Goal: Task Accomplishment & Management: Use online tool/utility

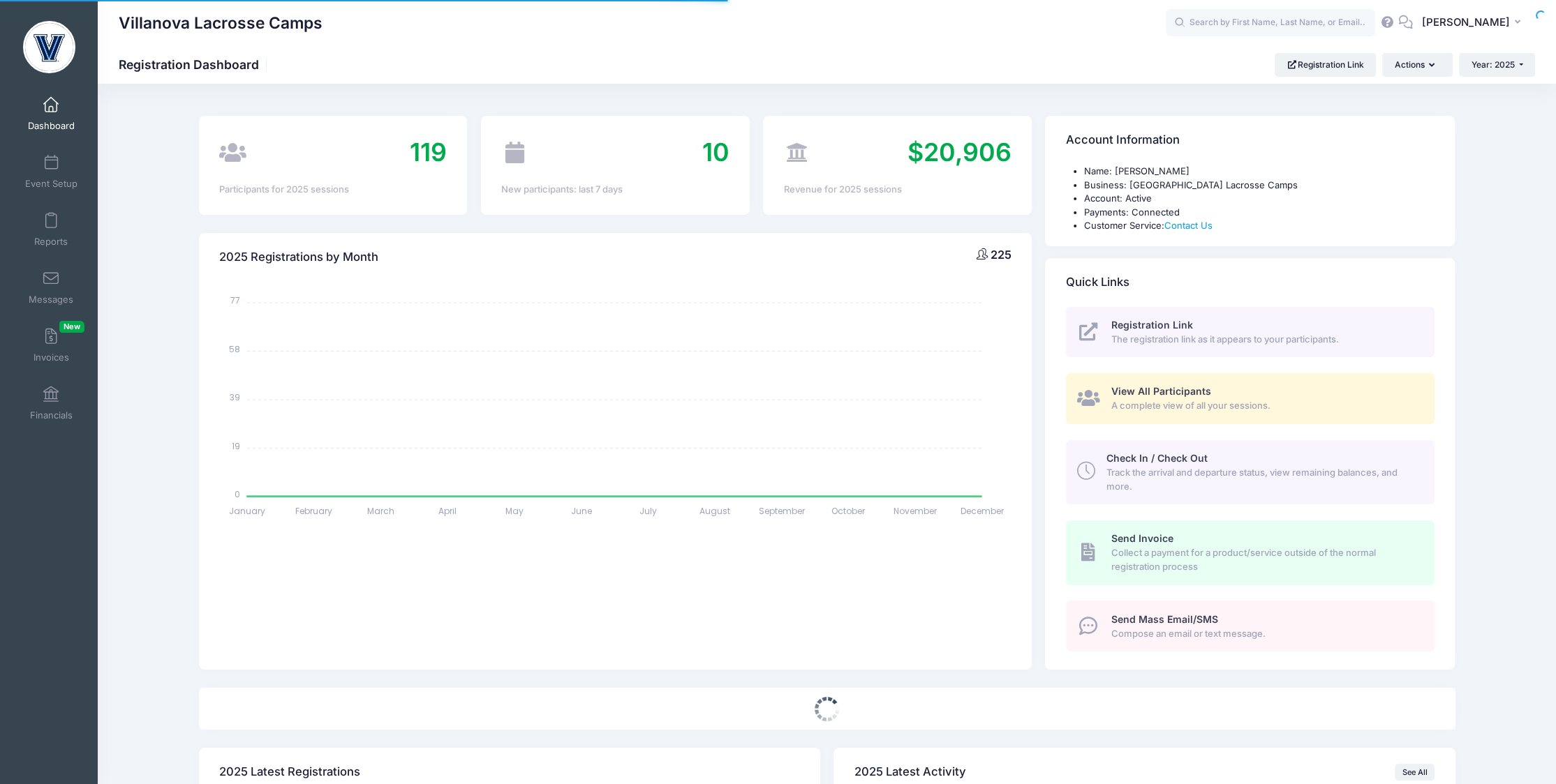
select select
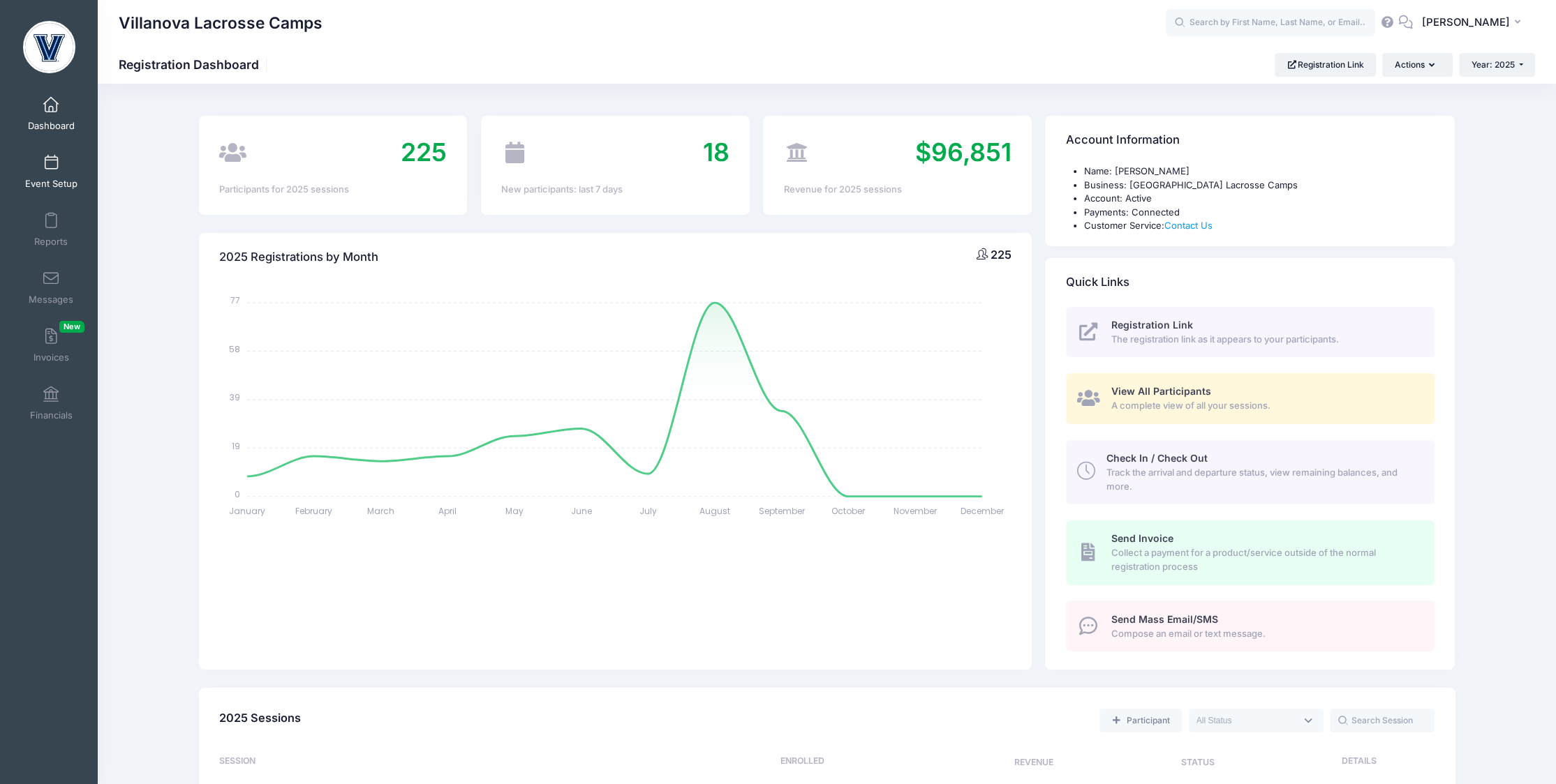
click at [56, 178] on span "Event Setup" at bounding box center [51, 184] width 53 height 12
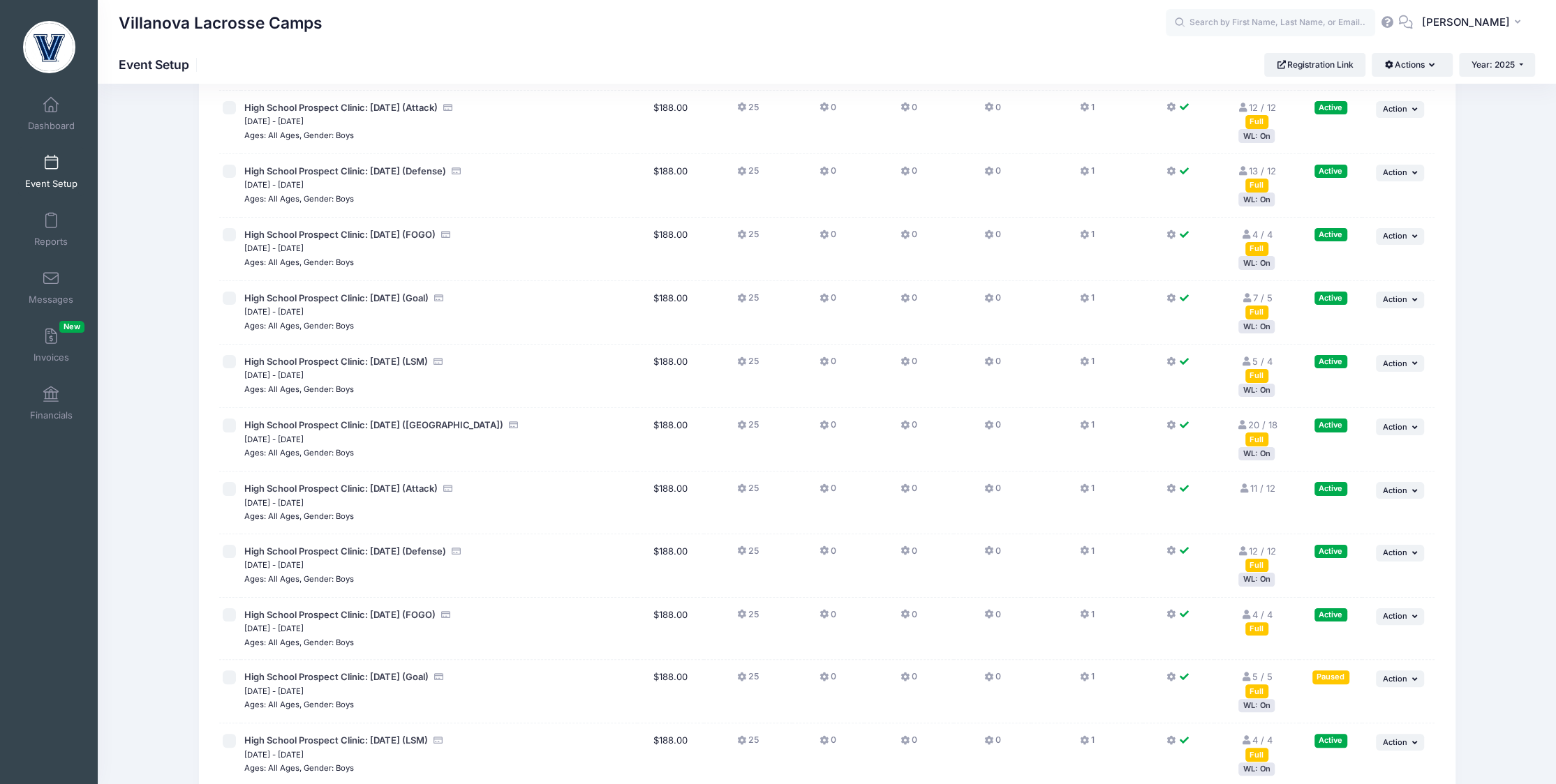
scroll to position [344, 0]
